Goal: Transaction & Acquisition: Obtain resource

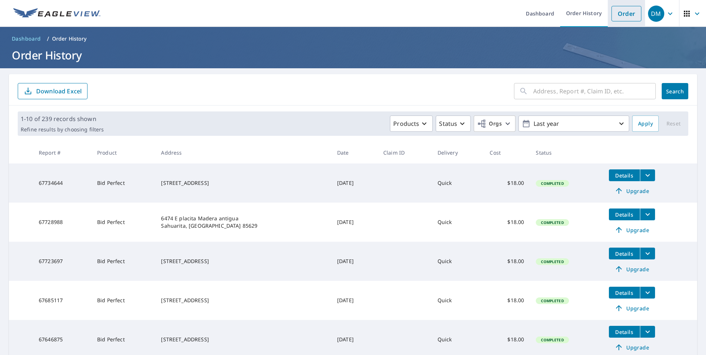
click at [624, 13] on link "Order" at bounding box center [626, 14] width 30 height 16
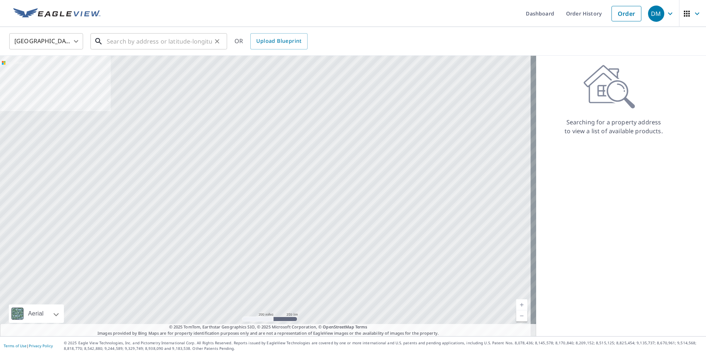
click at [140, 44] on input "text" at bounding box center [159, 41] width 105 height 21
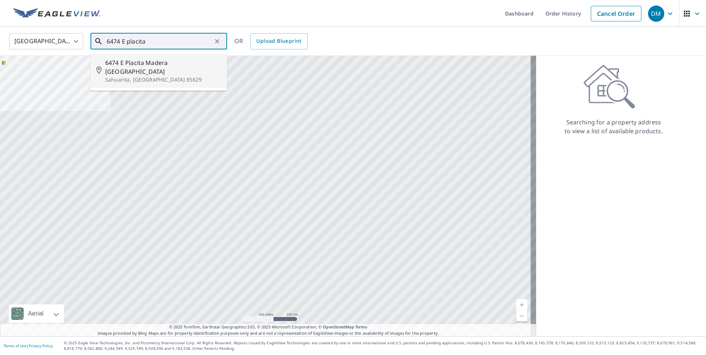
click at [154, 64] on span "6474 E Placita Madera [GEOGRAPHIC_DATA]" at bounding box center [163, 67] width 116 height 18
type input "[STREET_ADDRESS]"
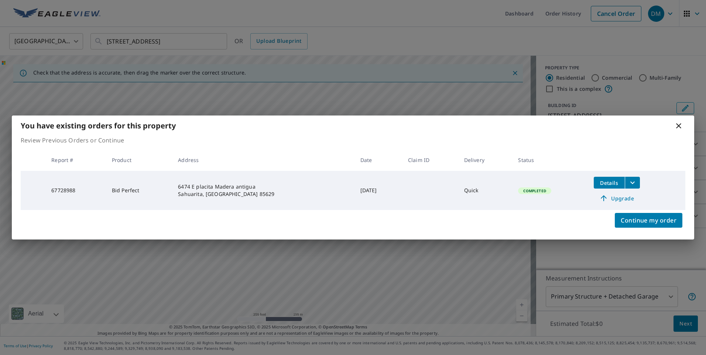
click at [629, 181] on icon "filesDropdownBtn-67728988" at bounding box center [632, 182] width 9 height 9
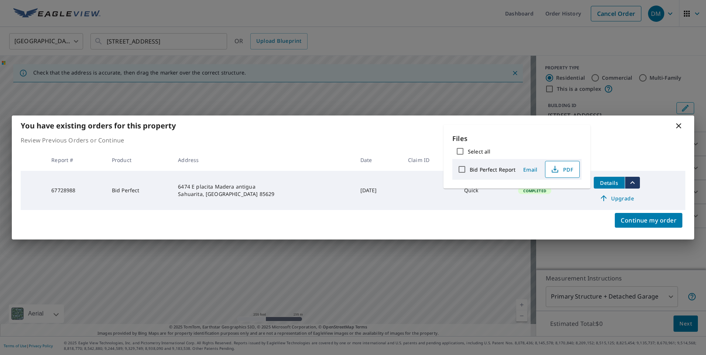
click at [562, 169] on span "PDF" at bounding box center [562, 169] width 24 height 9
click at [551, 169] on icon "button" at bounding box center [554, 169] width 9 height 9
click at [700, 349] on div at bounding box center [700, 349] width 0 height 0
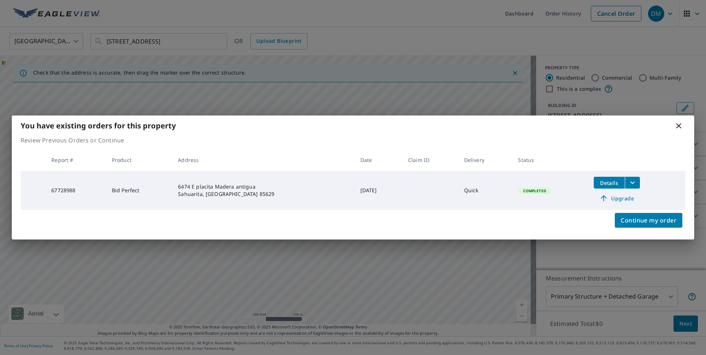
click at [677, 125] on icon at bounding box center [678, 125] width 5 height 5
